Goal: Find specific page/section: Find specific page/section

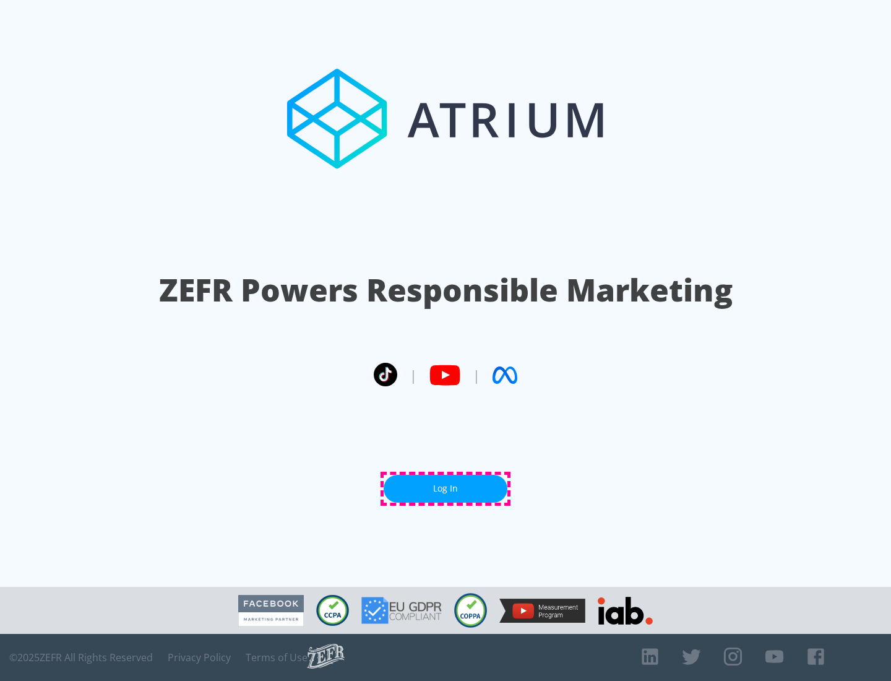
click at [446, 488] on link "Log In" at bounding box center [446, 489] width 124 height 28
